Goal: Find specific page/section: Find specific page/section

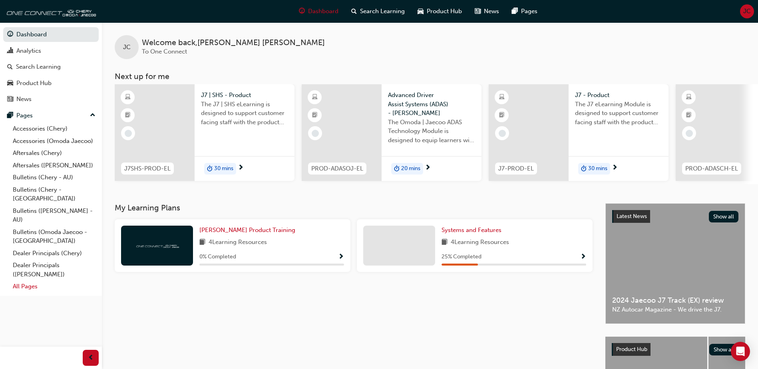
click at [21, 280] on link "All Pages" at bounding box center [54, 286] width 89 height 12
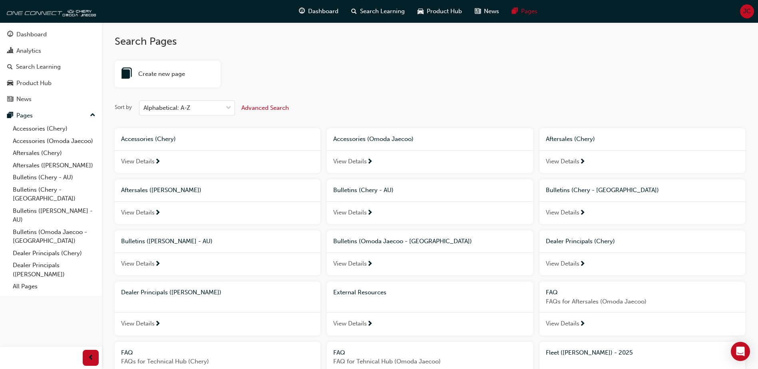
scroll to position [280, 0]
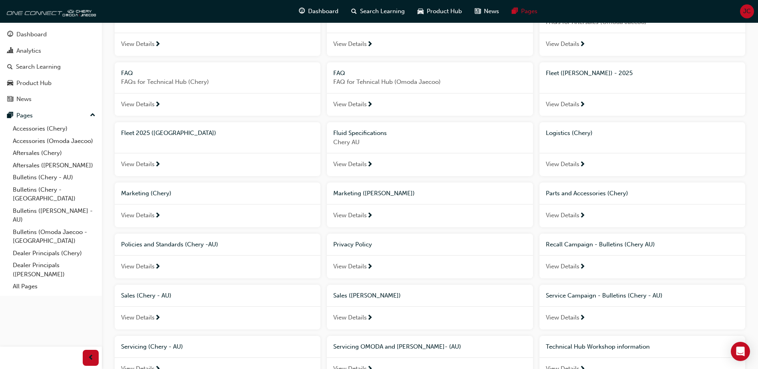
click at [564, 74] on span "Fleet ([PERSON_NAME]) - 2025" at bounding box center [589, 73] width 87 height 7
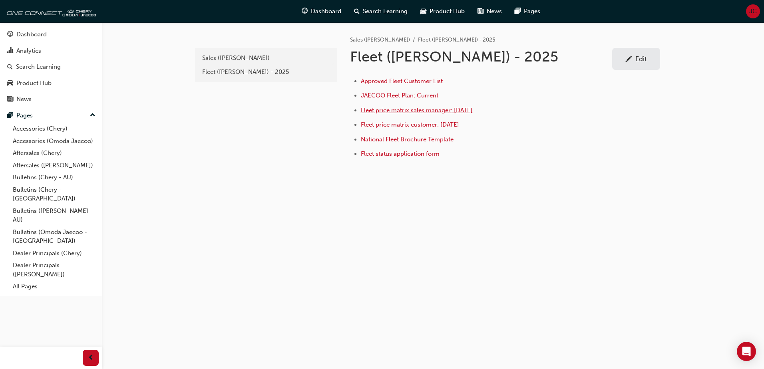
click at [396, 111] on span "Fleet price matrix sales manager: [DATE]" at bounding box center [417, 110] width 112 height 7
